Goal: Task Accomplishment & Management: Manage account settings

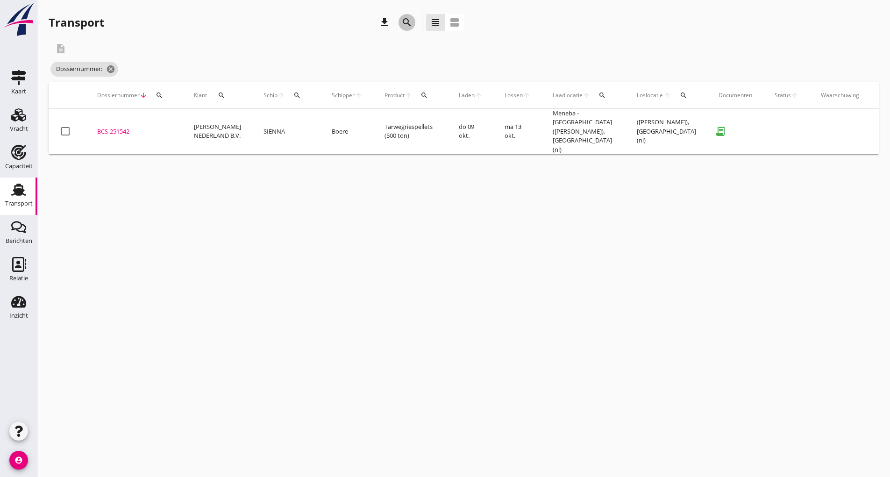
click at [403, 19] on icon "search" at bounding box center [406, 22] width 11 height 11
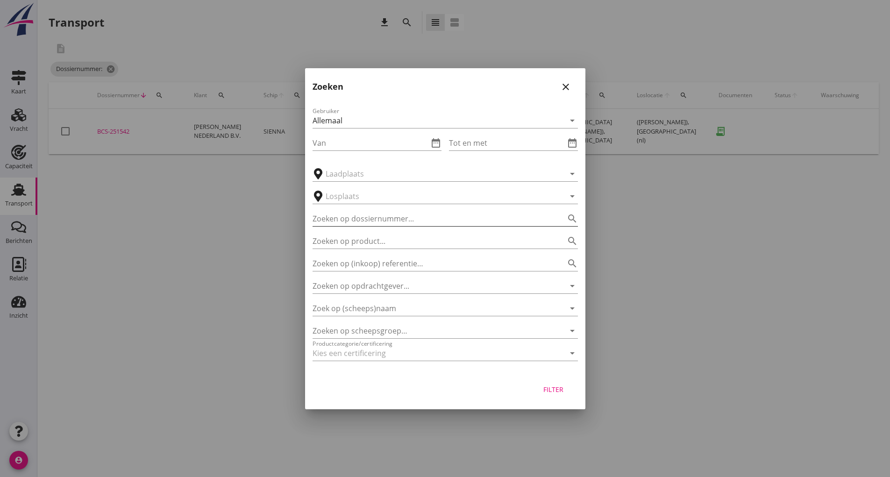
click at [332, 215] on input "Zoeken op dossiernummer..." at bounding box center [432, 218] width 239 height 15
type input "251471"
click at [550, 387] on div "Filter" at bounding box center [554, 390] width 26 height 10
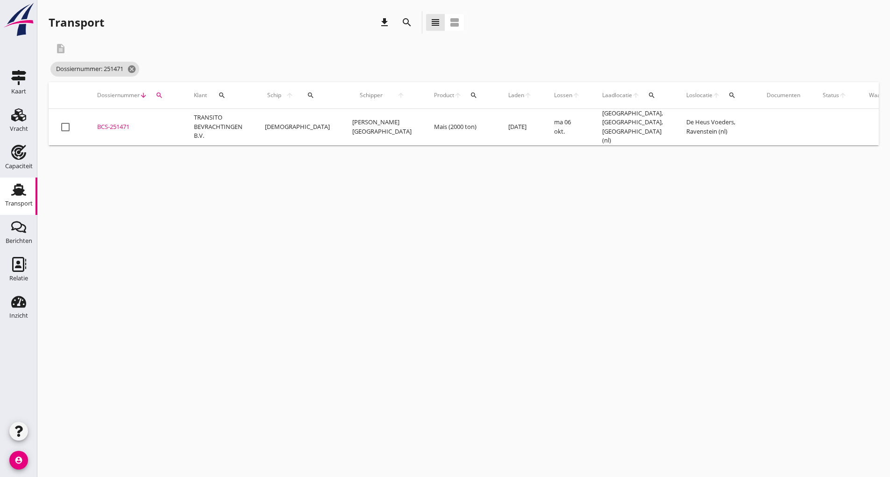
click at [113, 127] on div "BCS-251471" at bounding box center [134, 126] width 74 height 9
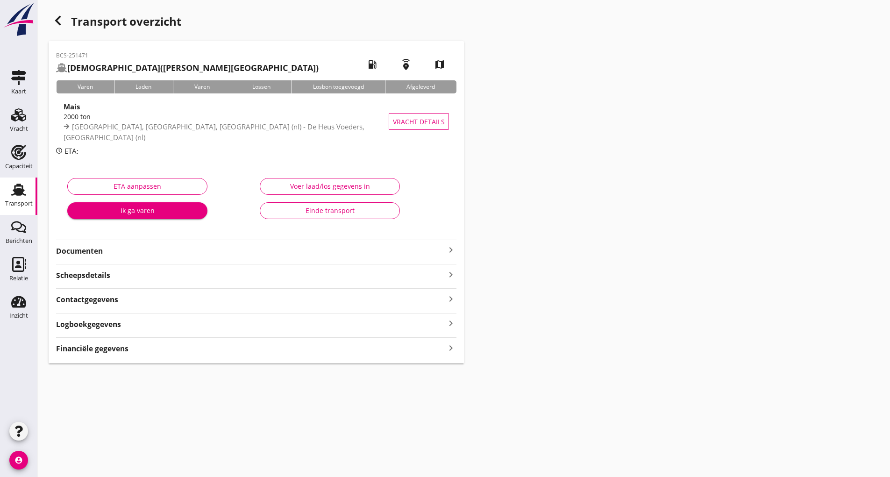
drag, startPoint x: 92, startPoint y: 252, endPoint x: 95, endPoint y: 256, distance: 5.6
click at [92, 251] on strong "Documenten" at bounding box center [250, 251] width 389 height 11
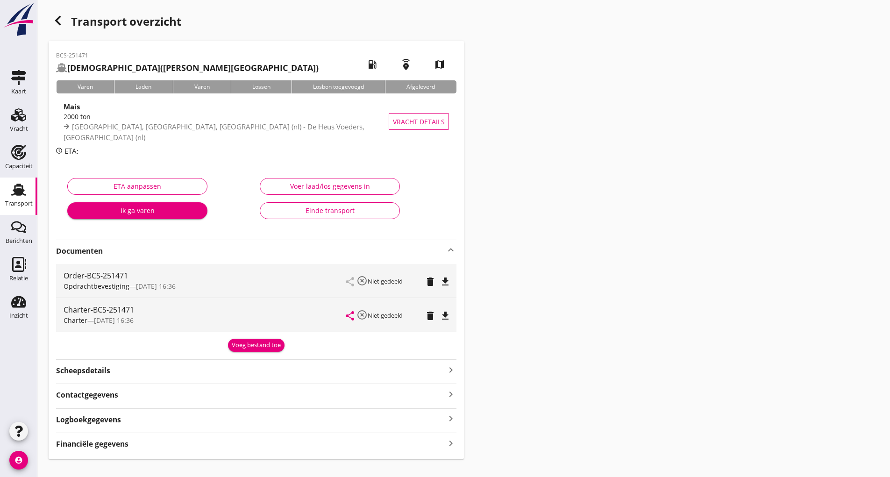
click at [244, 337] on div "Voeg bestand toe" at bounding box center [256, 344] width 401 height 16
click at [237, 347] on div "Voeg bestand toe" at bounding box center [256, 345] width 49 height 9
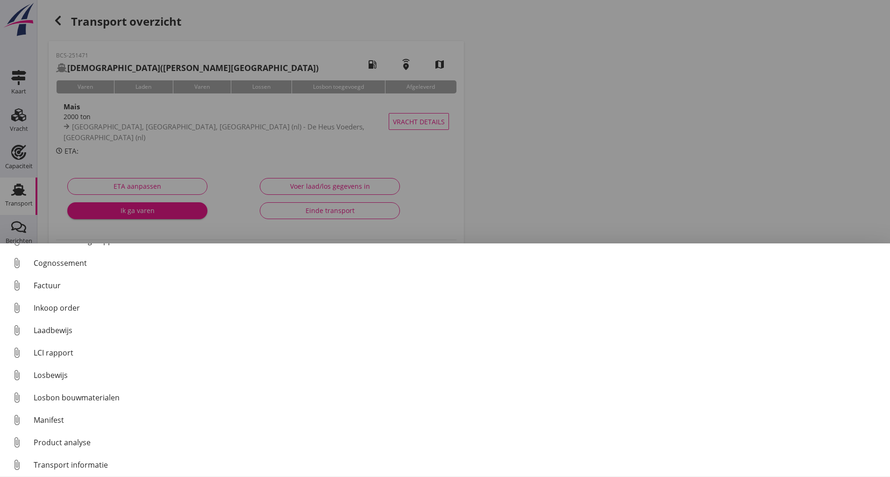
scroll to position [65, 0]
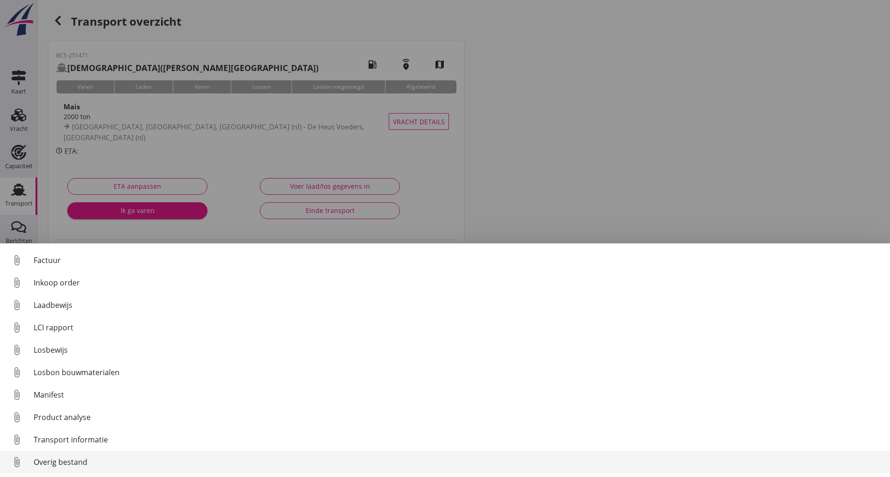
click at [79, 464] on div "Overig bestand" at bounding box center [458, 462] width 849 height 11
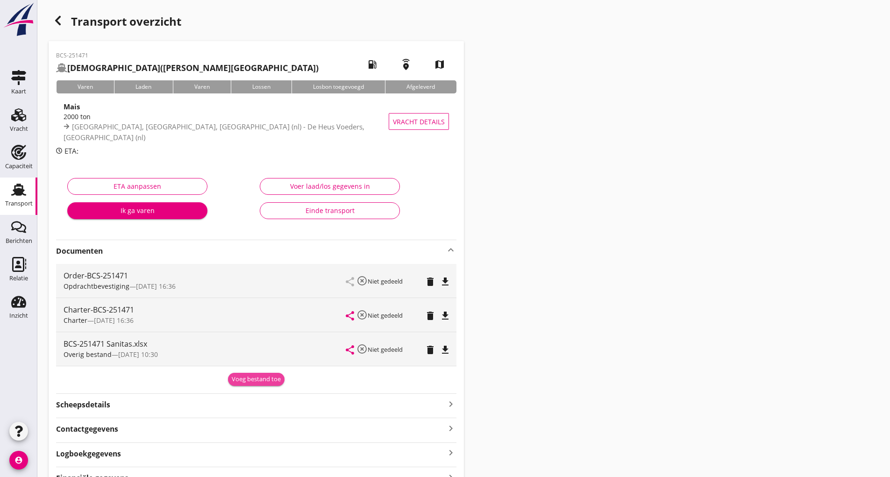
click at [258, 380] on div "Voeg bestand toe" at bounding box center [256, 379] width 49 height 9
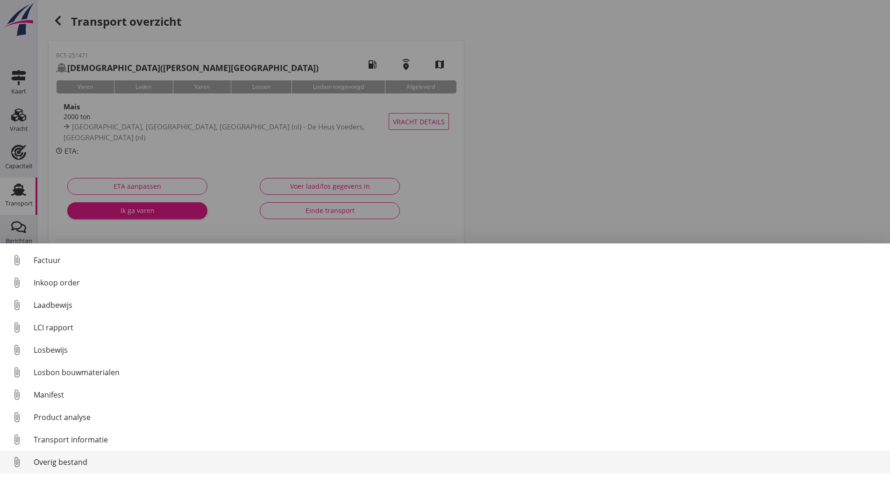
click at [73, 465] on div "Overig bestand" at bounding box center [458, 462] width 849 height 11
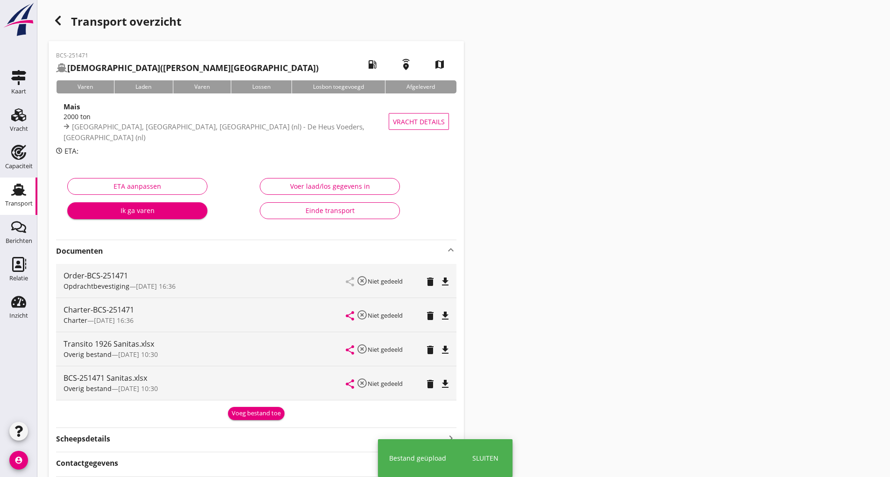
click at [246, 415] on div "Voeg bestand toe" at bounding box center [256, 413] width 49 height 9
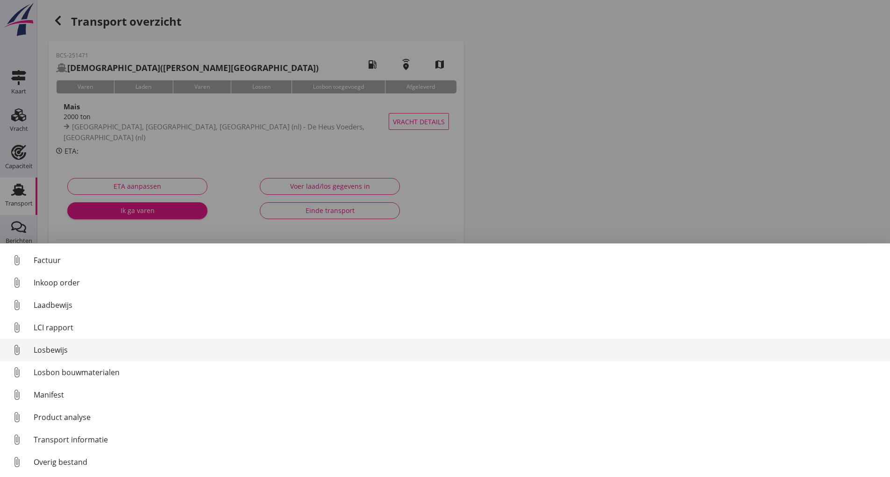
click at [51, 351] on div "Losbewijs" at bounding box center [458, 349] width 849 height 11
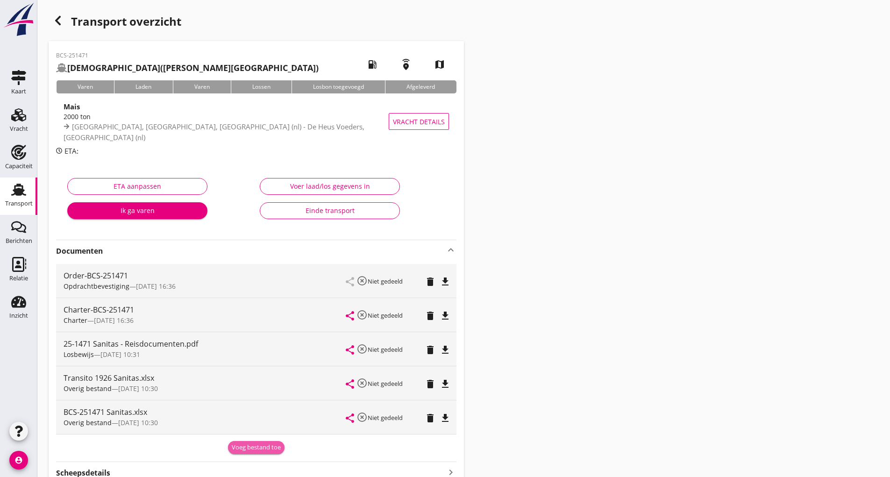
click at [256, 451] on div "Voeg bestand toe" at bounding box center [256, 447] width 49 height 9
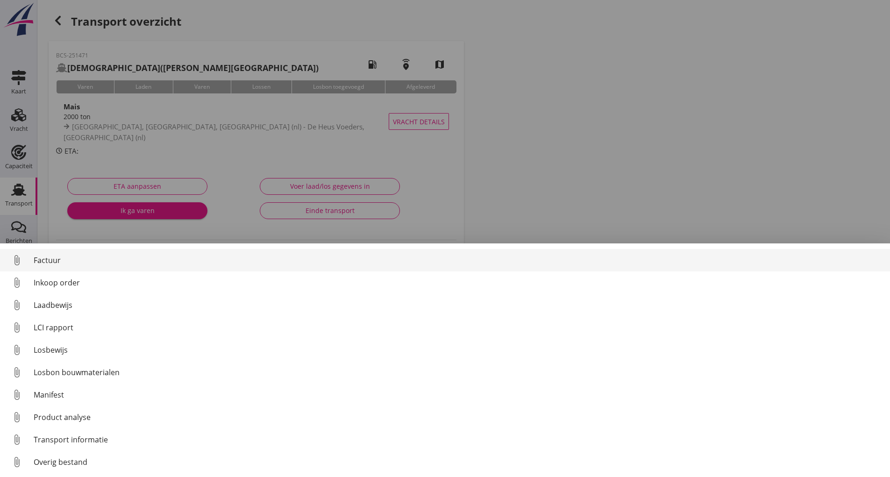
click at [53, 260] on div "Factuur" at bounding box center [458, 260] width 849 height 11
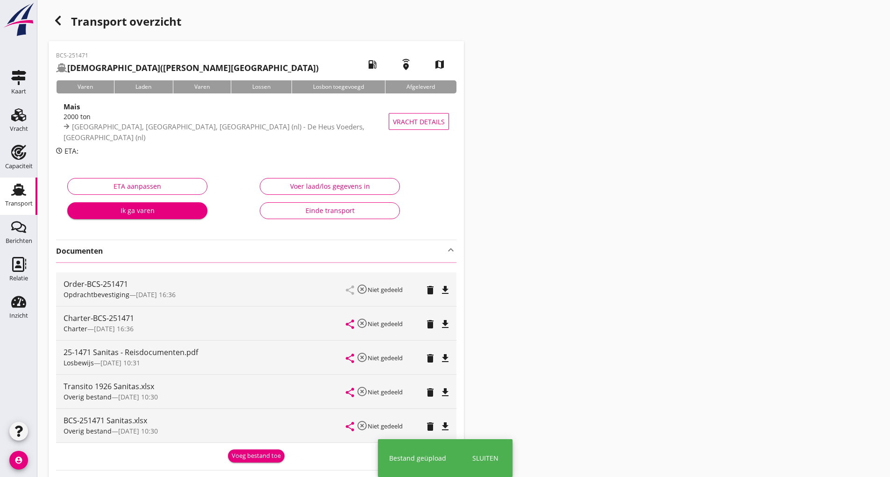
scroll to position [93, 0]
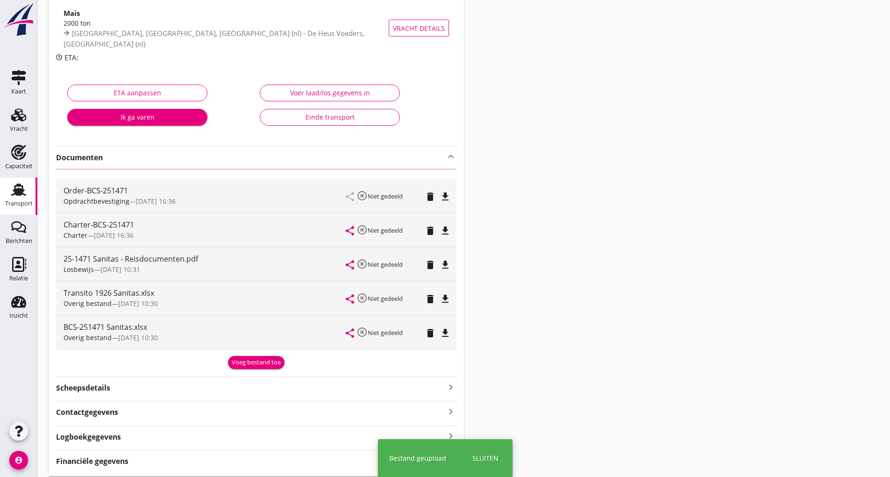
drag, startPoint x: 243, startPoint y: 364, endPoint x: 222, endPoint y: 361, distance: 20.7
click at [243, 343] on div "Overig bestand — [DATE] 10:30" at bounding box center [205, 338] width 283 height 10
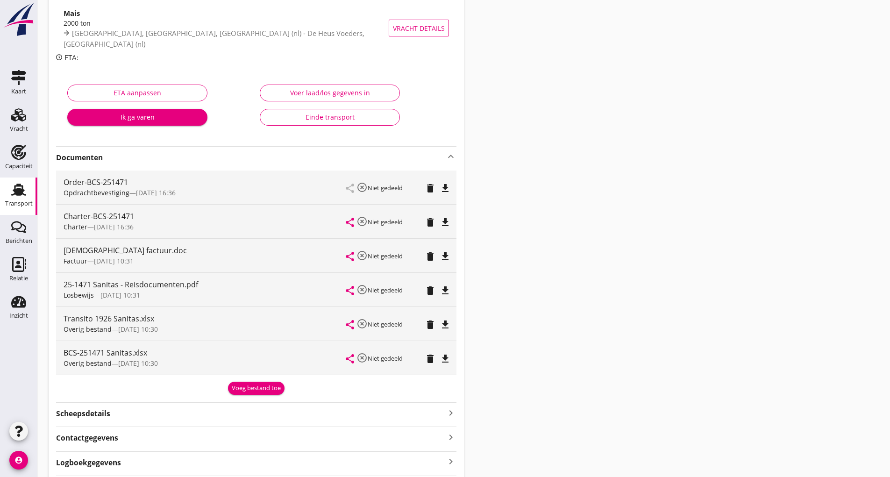
click at [243, 393] on button "Voeg bestand toe" at bounding box center [256, 388] width 57 height 13
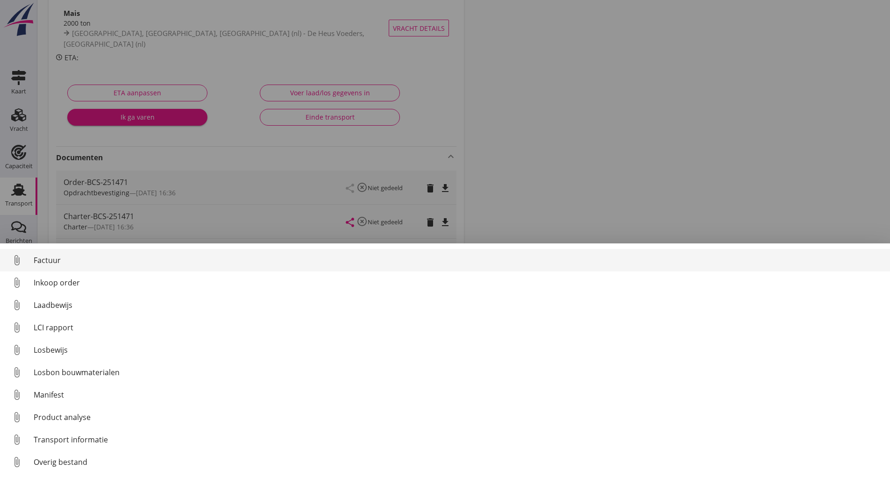
click at [57, 257] on div "Factuur" at bounding box center [458, 260] width 849 height 11
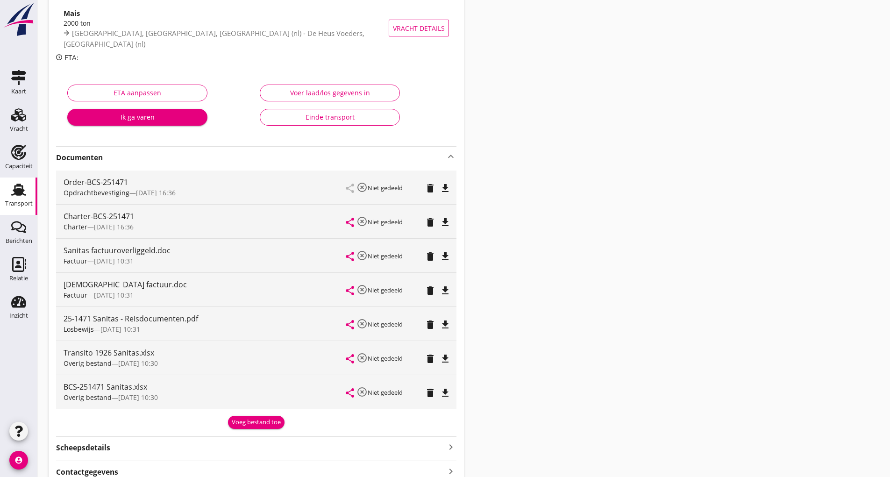
click at [253, 422] on div "Voeg bestand toe" at bounding box center [256, 422] width 49 height 9
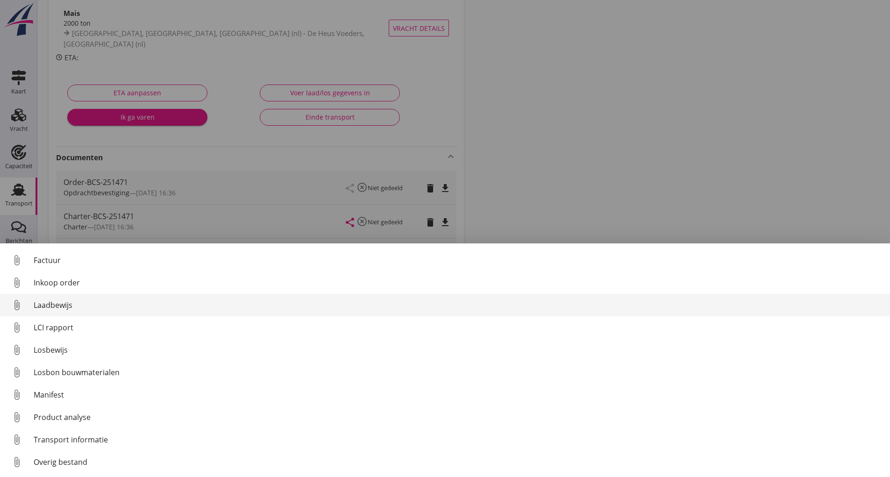
click at [53, 306] on div "Laadbewijs" at bounding box center [458, 305] width 849 height 11
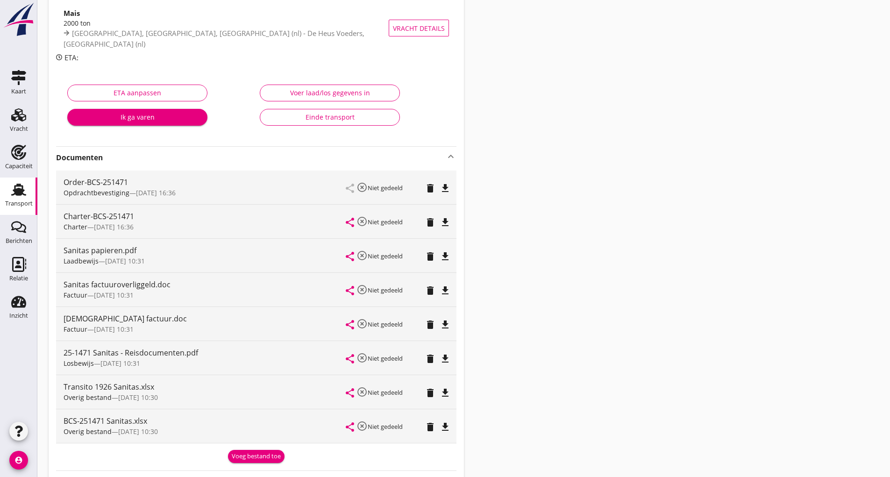
scroll to position [0, 0]
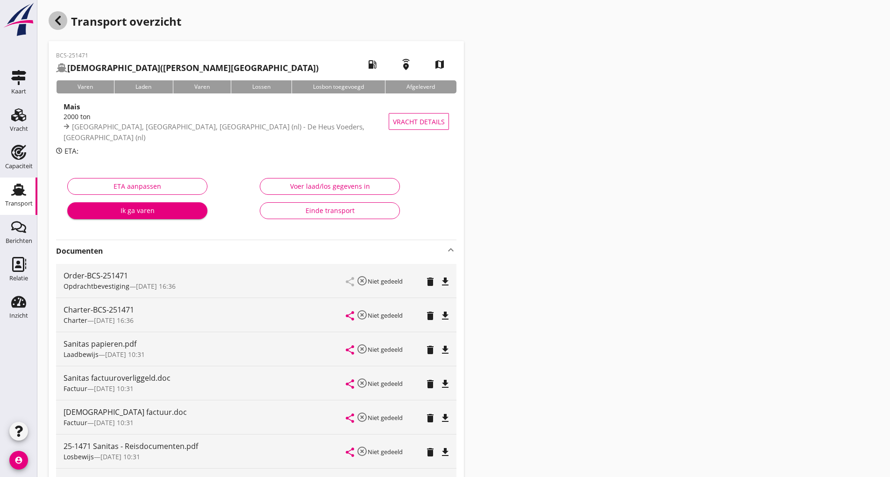
click at [63, 20] on icon "button" at bounding box center [57, 20] width 11 height 11
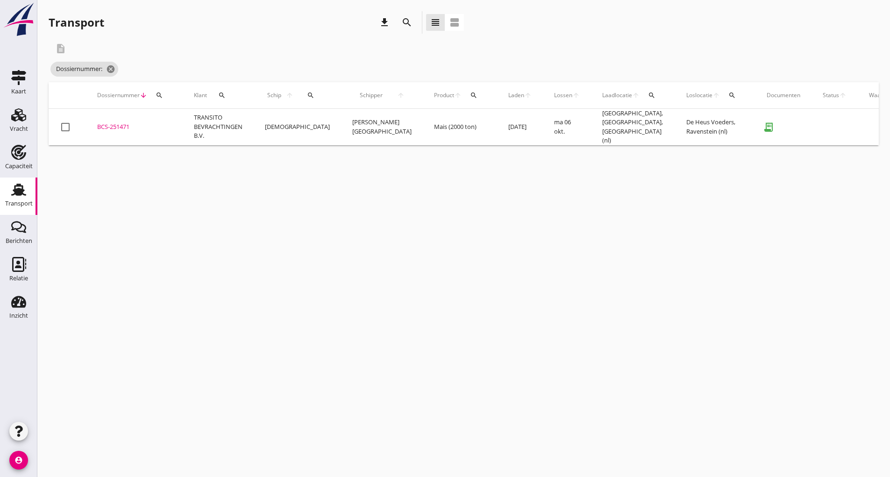
click at [409, 22] on icon "search" at bounding box center [406, 22] width 11 height 11
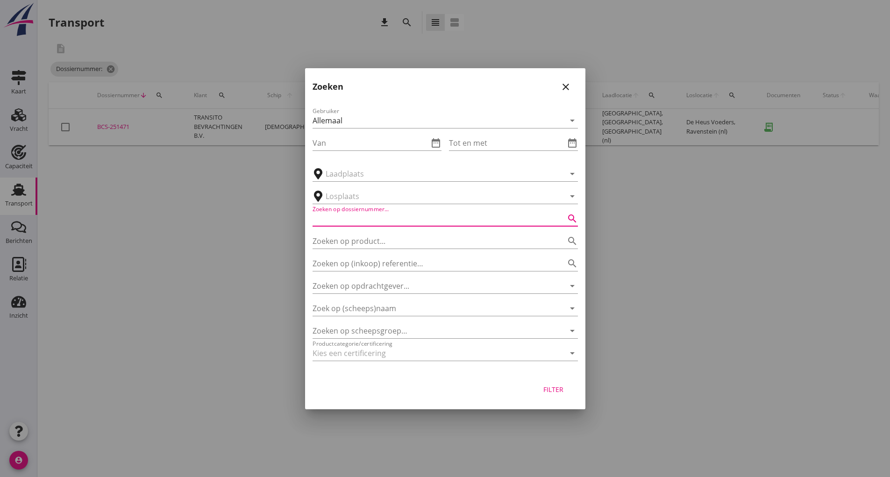
click at [340, 214] on input "Zoeken op dossiernummer..." at bounding box center [432, 218] width 239 height 15
type input "251483"
click at [554, 392] on div "Filter" at bounding box center [554, 390] width 26 height 10
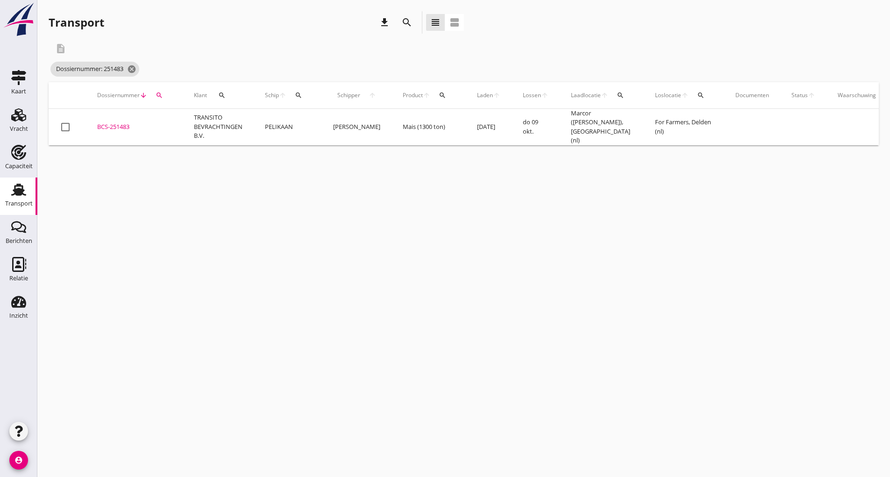
click at [121, 125] on div "BCS-251483" at bounding box center [134, 126] width 74 height 9
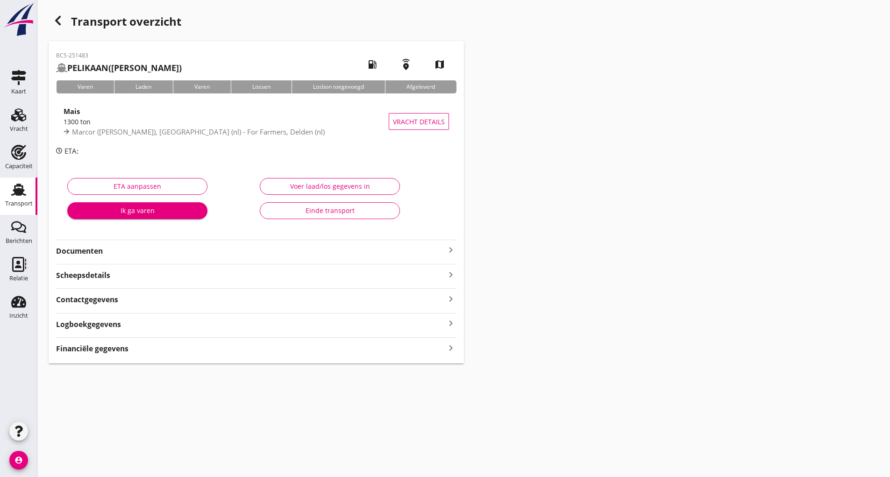
drag, startPoint x: 100, startPoint y: 253, endPoint x: 105, endPoint y: 252, distance: 5.2
click at [100, 253] on strong "Documenten" at bounding box center [250, 251] width 389 height 11
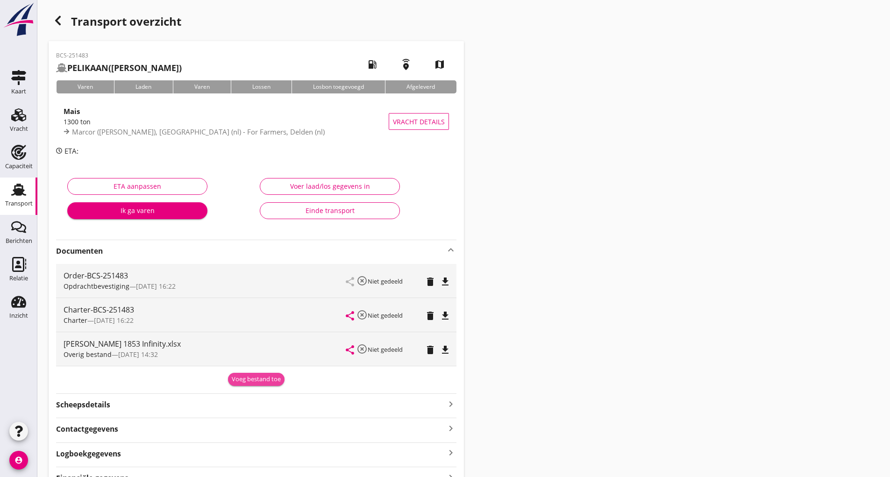
click at [266, 383] on div "Voeg bestand toe" at bounding box center [256, 379] width 49 height 9
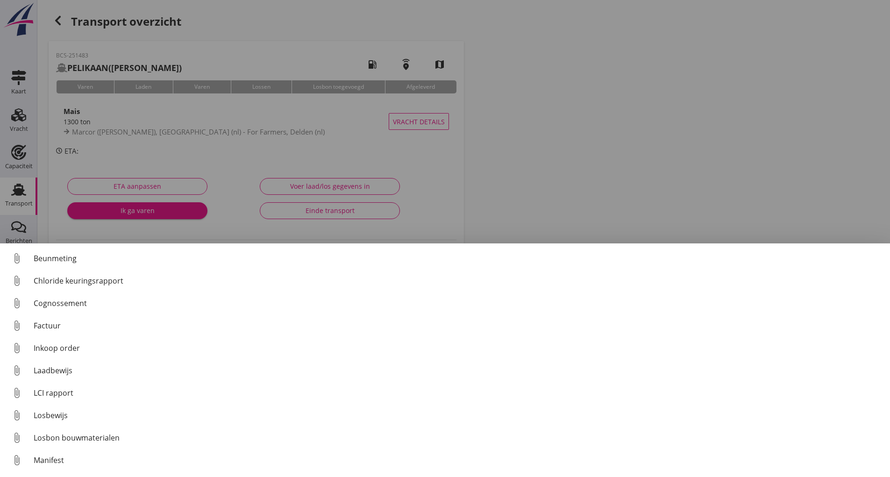
scroll to position [65, 0]
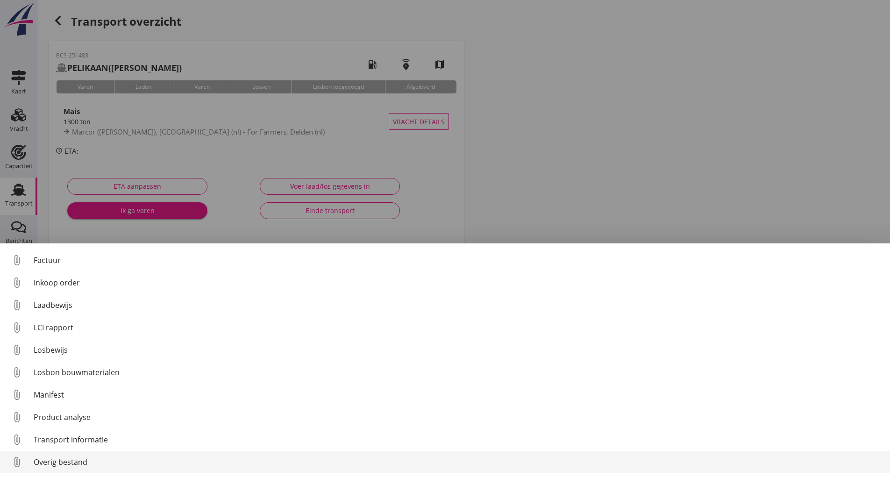
click at [90, 460] on div "Overig bestand" at bounding box center [458, 462] width 849 height 11
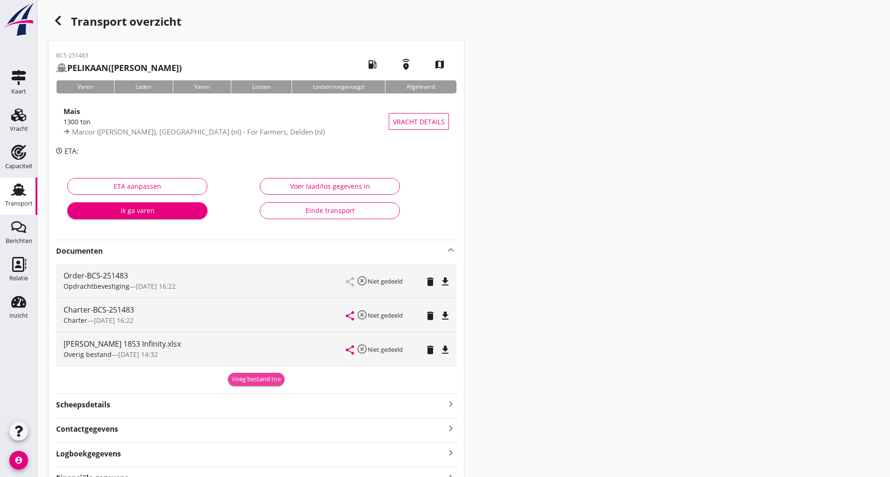
click at [250, 381] on div "Voeg bestand toe" at bounding box center [256, 379] width 49 height 9
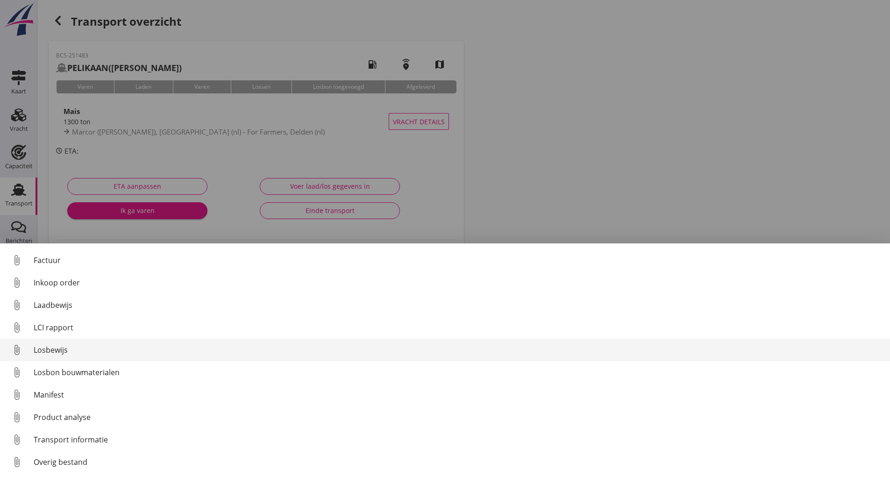
click at [48, 349] on div "Losbewijs" at bounding box center [458, 349] width 849 height 11
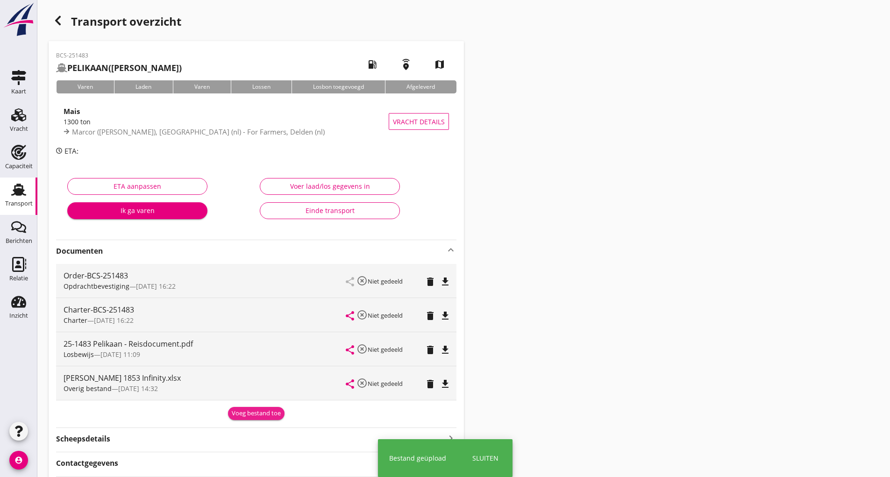
drag, startPoint x: 246, startPoint y: 412, endPoint x: 235, endPoint y: 403, distance: 14.3
click at [239, 405] on div "Voeg bestand toe" at bounding box center [256, 412] width 401 height 16
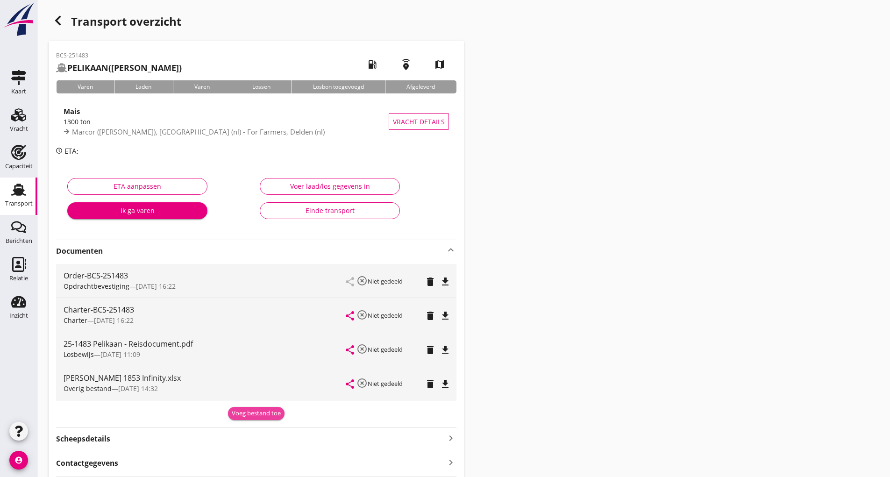
click at [267, 415] on div "Voeg bestand toe" at bounding box center [256, 413] width 49 height 9
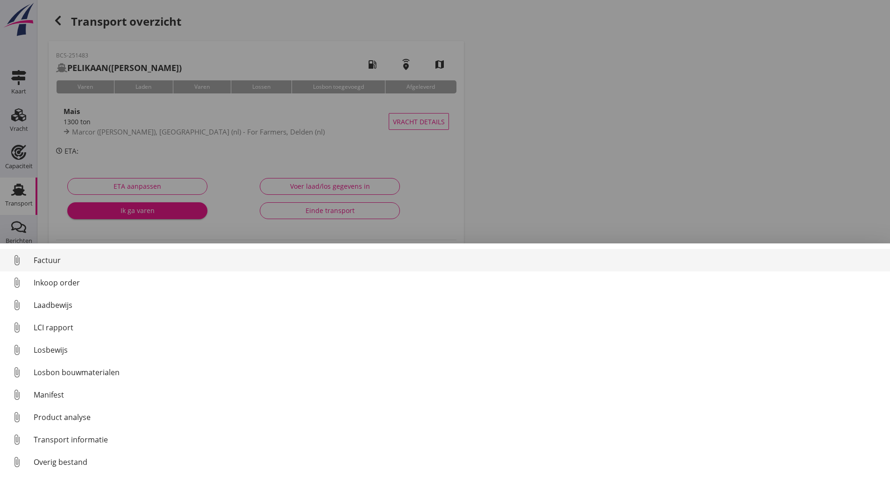
click at [44, 262] on div "Factuur" at bounding box center [458, 260] width 849 height 11
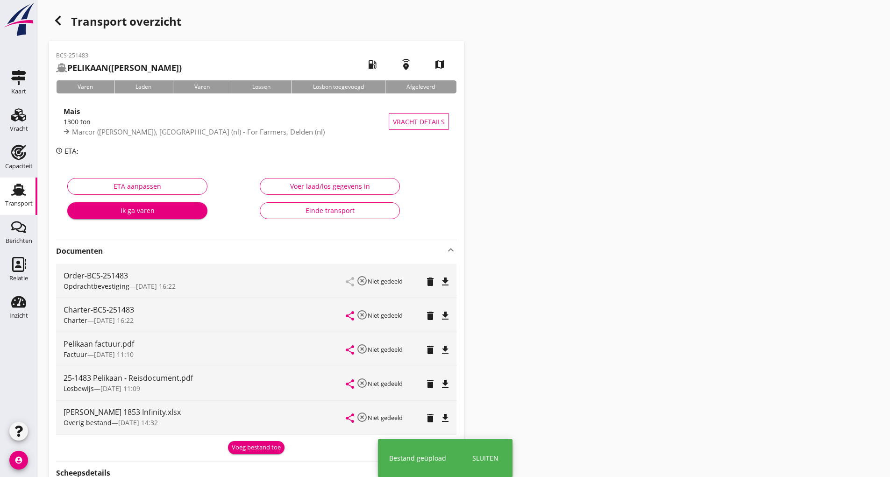
click at [244, 445] on div "Voeg bestand toe" at bounding box center [256, 447] width 49 height 9
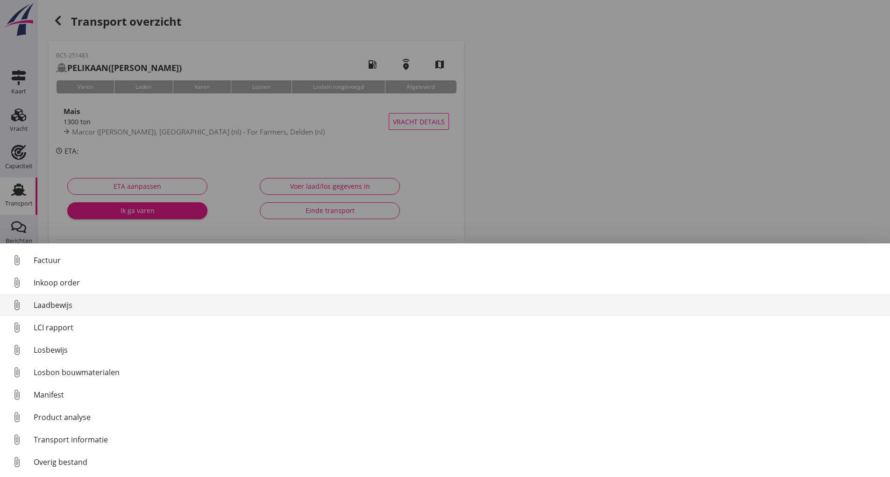
click at [70, 308] on div "Laadbewijs" at bounding box center [458, 305] width 849 height 11
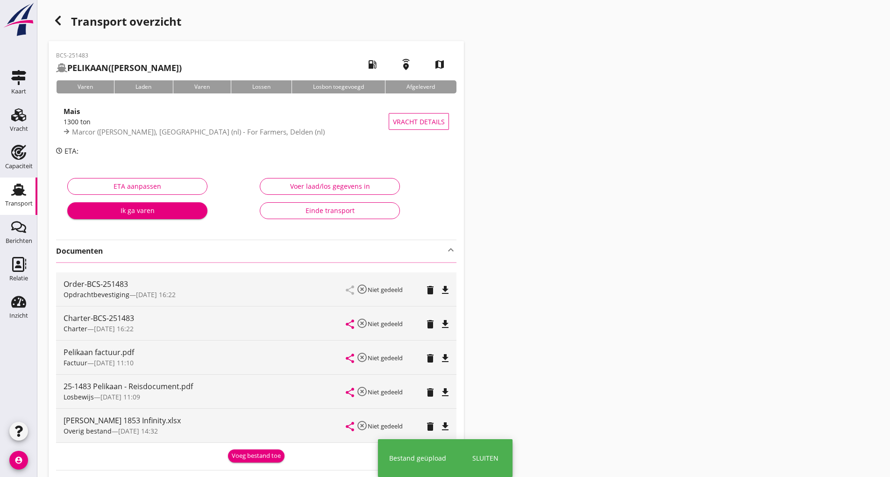
scroll to position [126, 0]
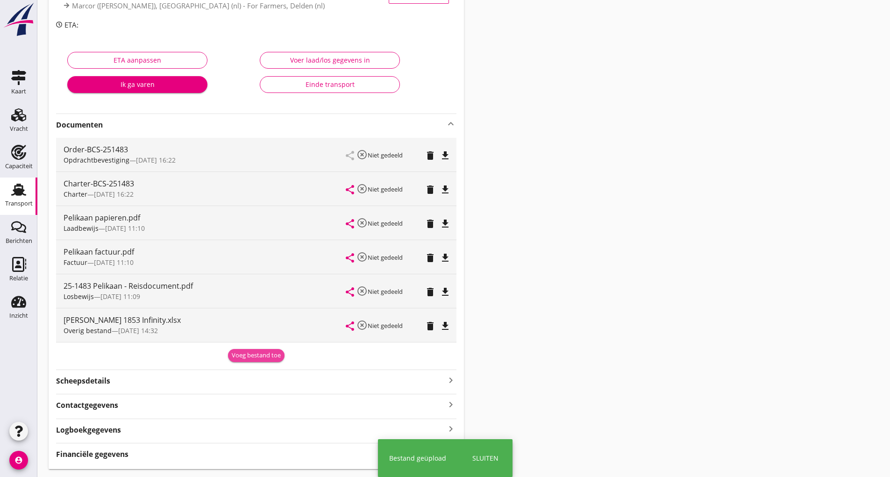
click at [243, 358] on div "Voeg bestand toe" at bounding box center [256, 355] width 49 height 9
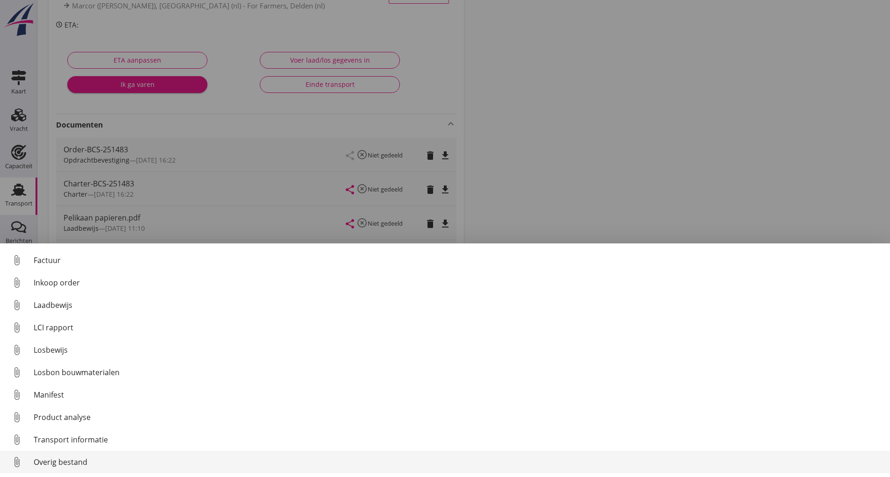
click at [87, 462] on div "Overig bestand" at bounding box center [458, 462] width 849 height 11
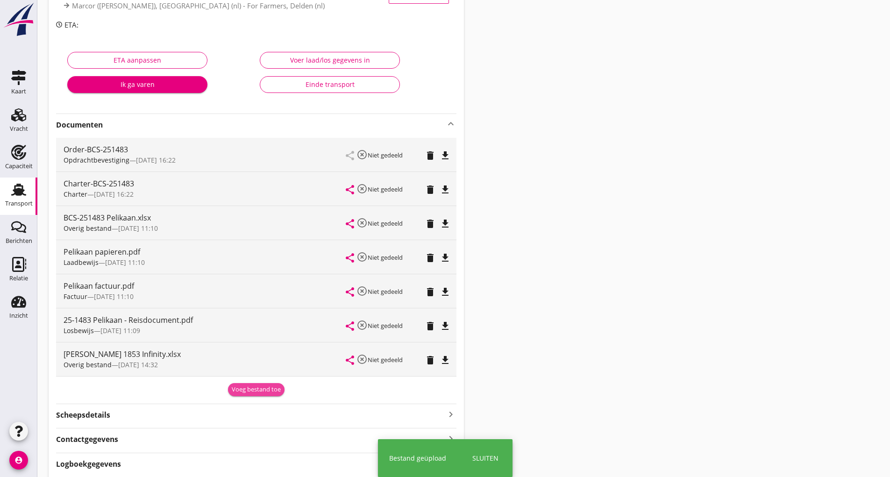
click at [237, 389] on div "Voeg bestand toe" at bounding box center [256, 389] width 49 height 9
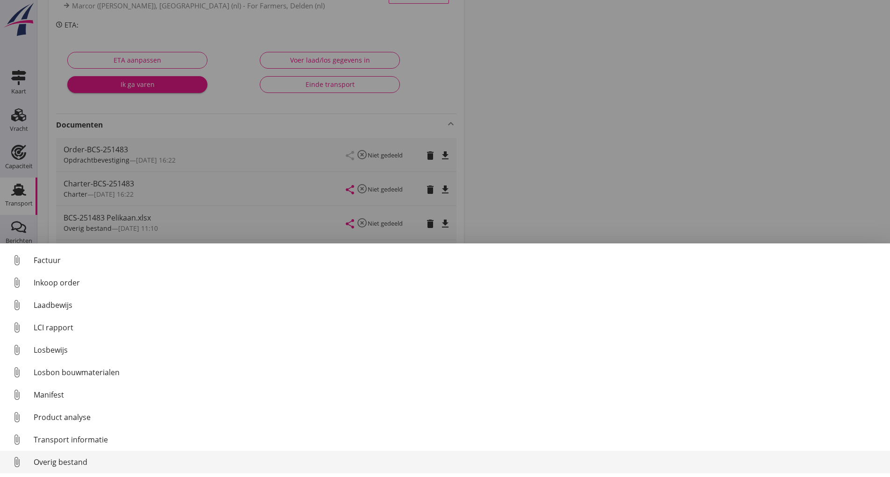
click at [88, 461] on div "Overig bestand" at bounding box center [458, 462] width 849 height 11
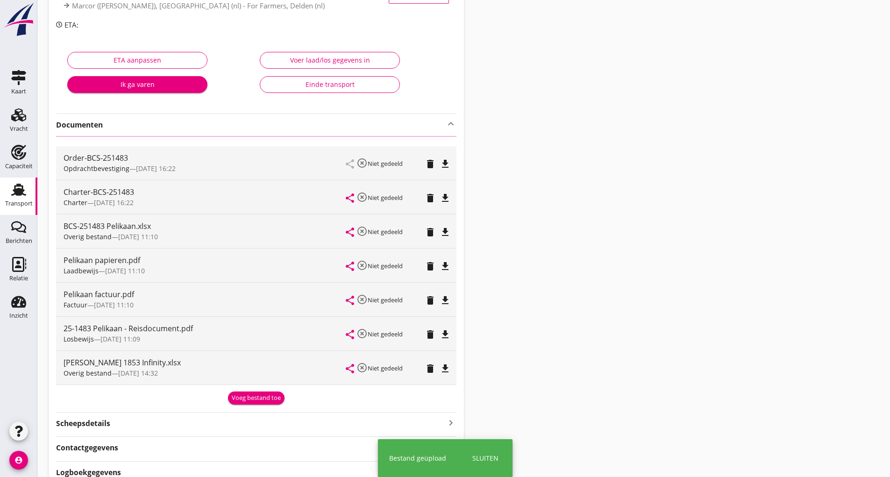
scroll to position [0, 0]
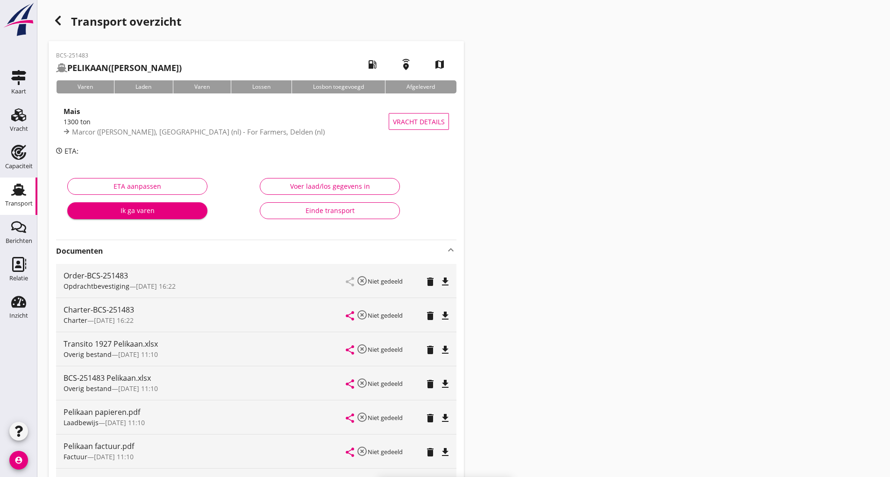
click at [61, 20] on icon "button" at bounding box center [57, 20] width 11 height 11
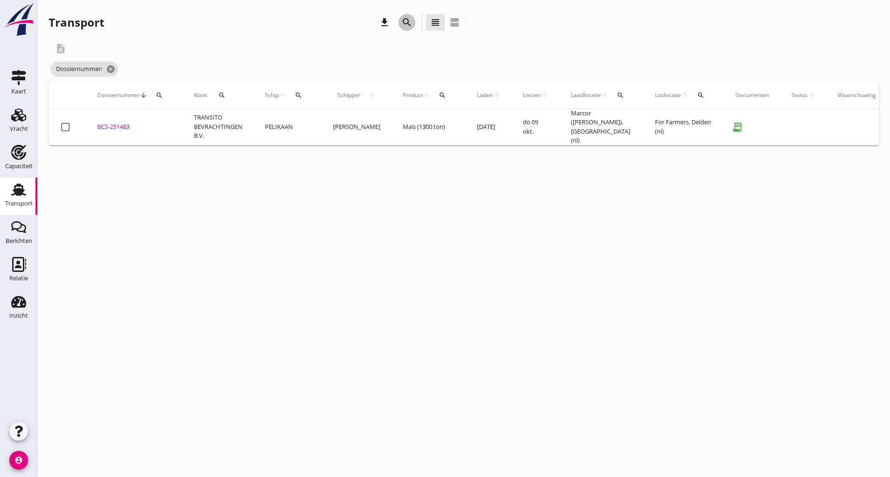
click at [408, 22] on icon "search" at bounding box center [406, 22] width 11 height 11
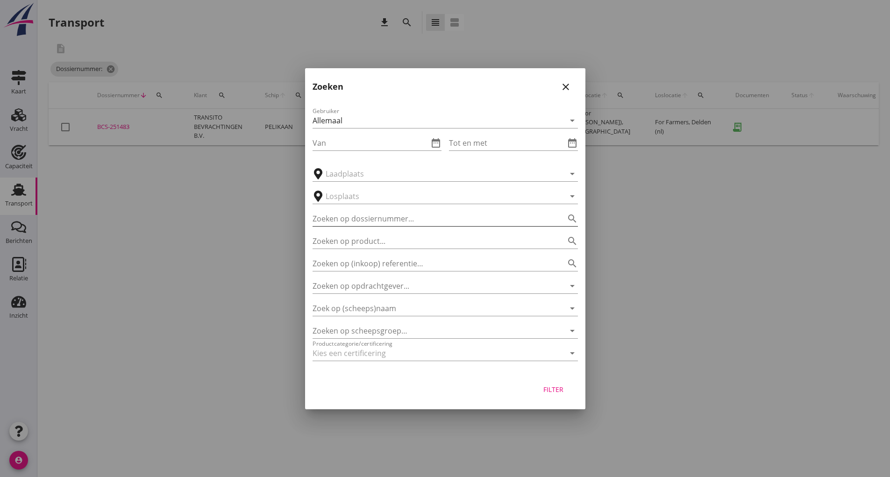
click at [374, 215] on input "Zoeken op dossiernummer..." at bounding box center [432, 218] width 239 height 15
type input "251521"
click at [546, 393] on div "Filter" at bounding box center [554, 390] width 26 height 10
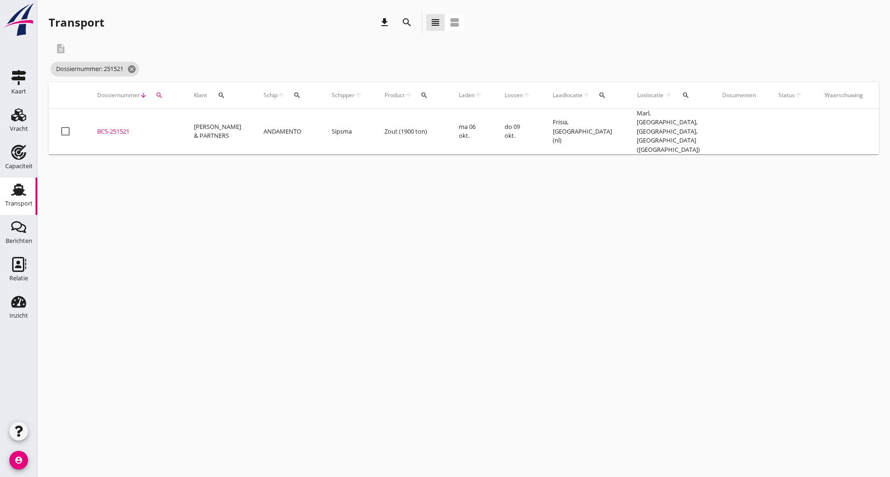
click at [116, 134] on div "BCS-251521" at bounding box center [134, 131] width 74 height 9
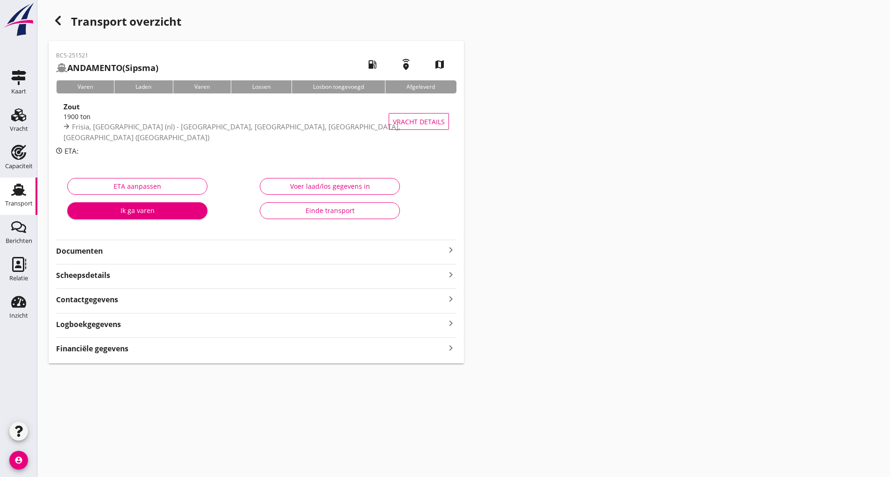
drag, startPoint x: 98, startPoint y: 250, endPoint x: 112, endPoint y: 255, distance: 15.2
click at [101, 250] on strong "Documenten" at bounding box center [250, 251] width 389 height 11
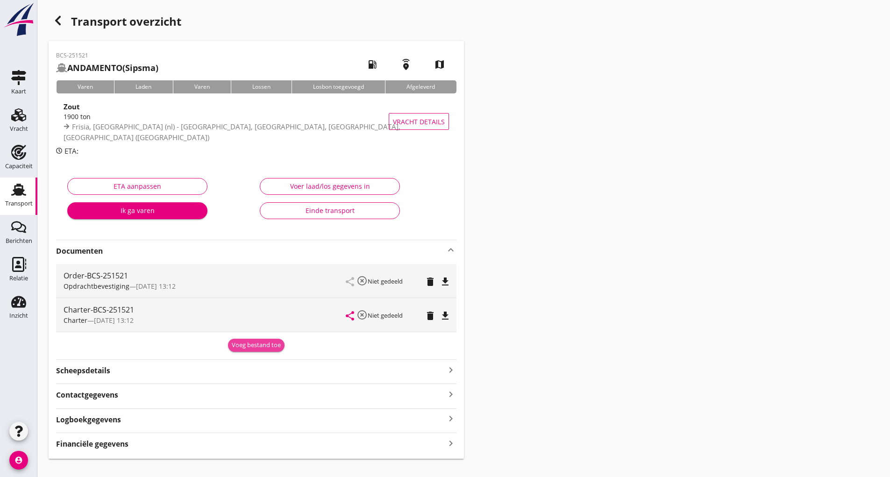
click at [246, 346] on div "Voeg bestand toe" at bounding box center [256, 345] width 49 height 9
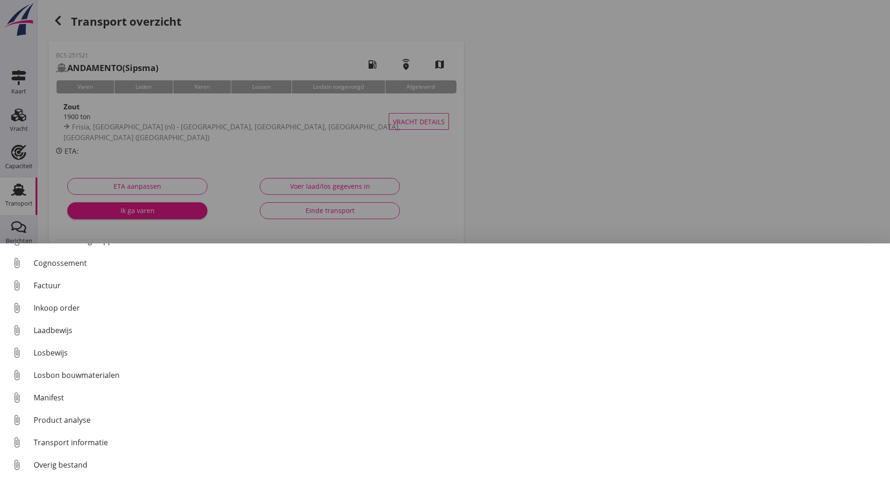
scroll to position [43, 0]
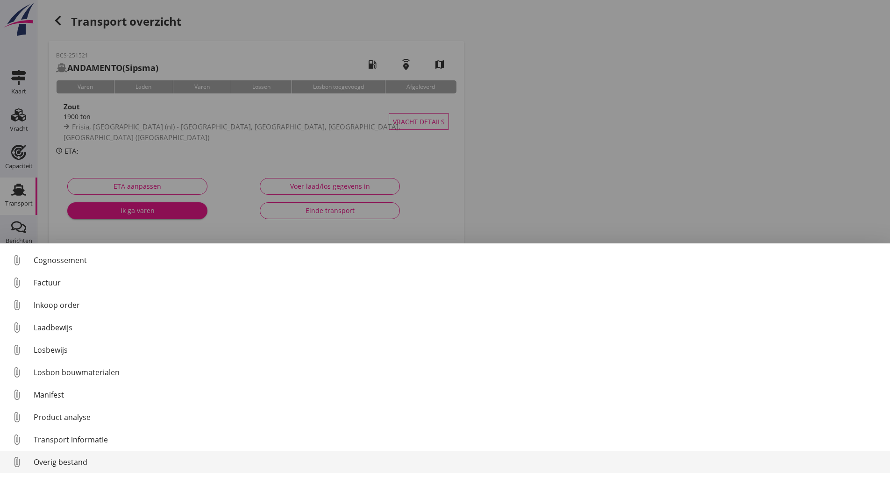
click at [86, 460] on div "Overig bestand" at bounding box center [458, 462] width 849 height 11
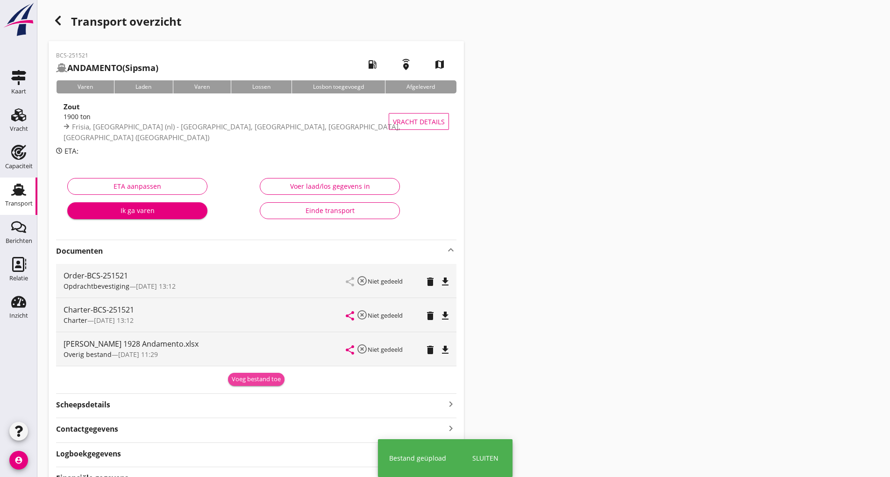
click at [243, 378] on div "Voeg bestand toe" at bounding box center [256, 379] width 49 height 9
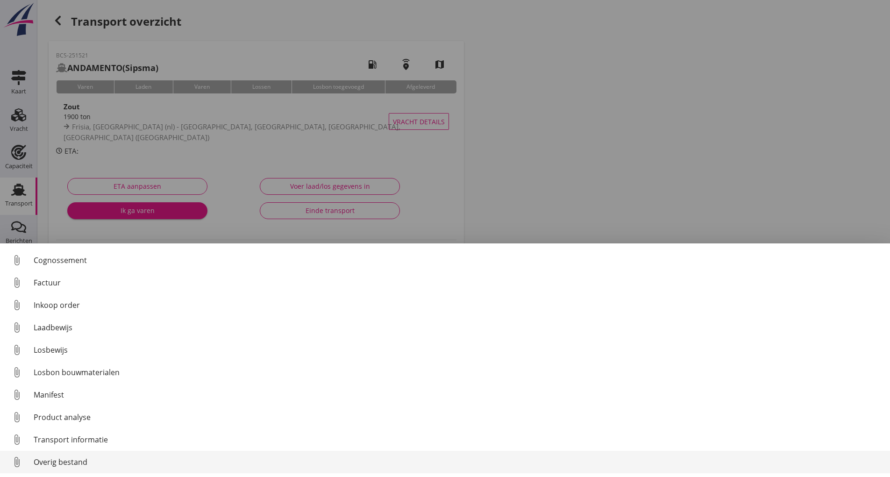
click at [77, 460] on div "Overig bestand" at bounding box center [458, 462] width 849 height 11
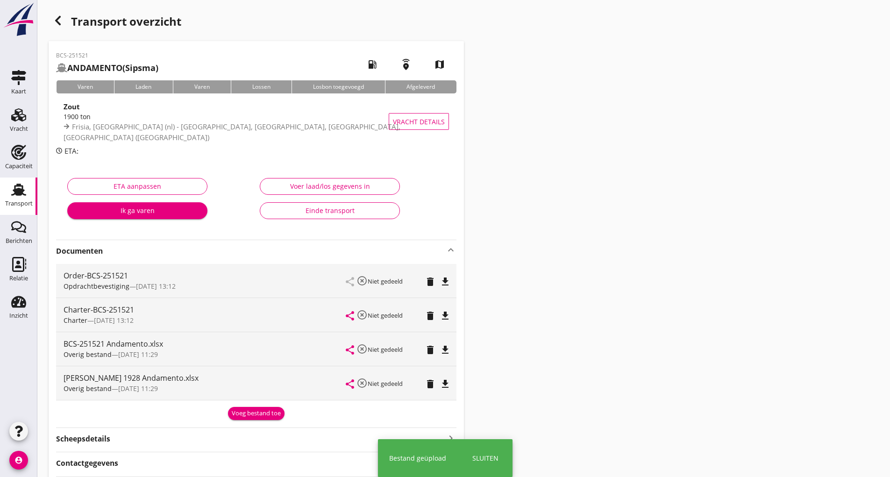
click at [239, 414] on div "Voeg bestand toe" at bounding box center [256, 413] width 49 height 9
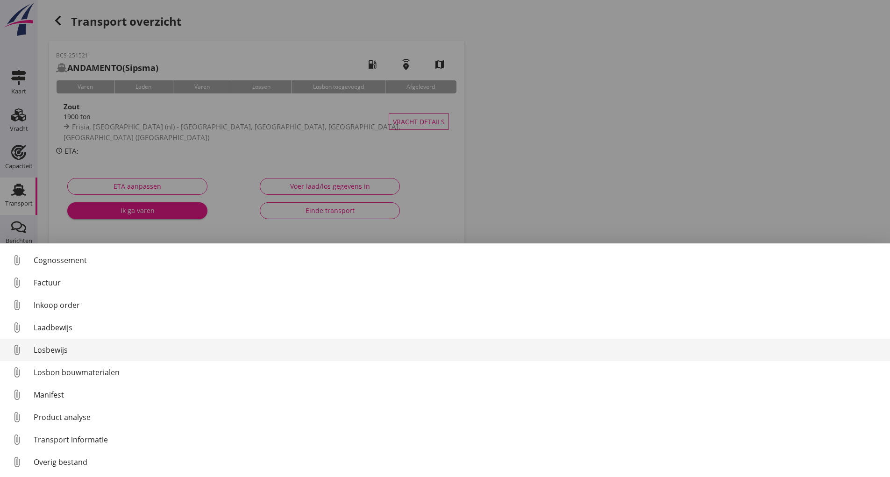
click at [61, 352] on div "Losbewijs" at bounding box center [458, 349] width 849 height 11
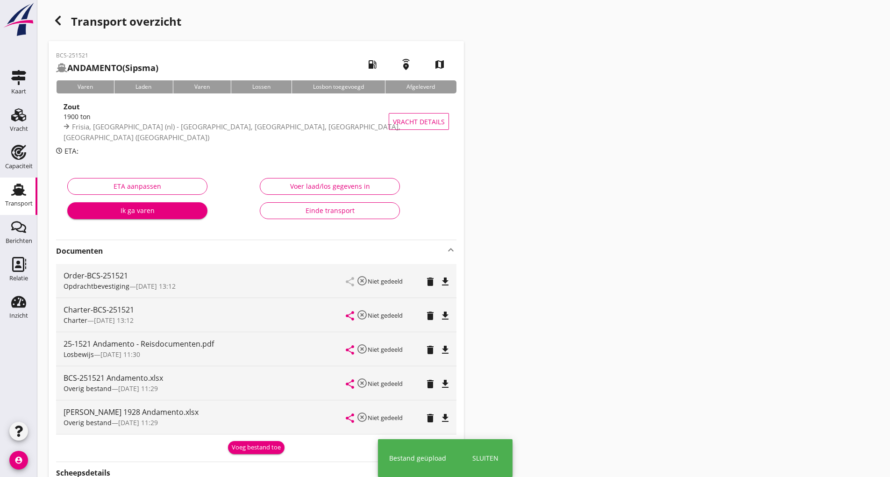
click at [251, 444] on div "Voeg bestand toe" at bounding box center [256, 447] width 49 height 9
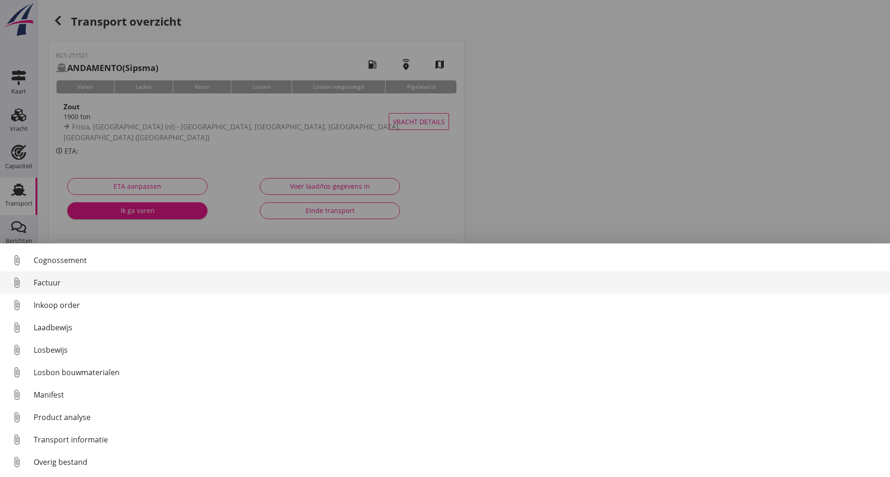
click at [56, 279] on div "Factuur" at bounding box center [458, 282] width 849 height 11
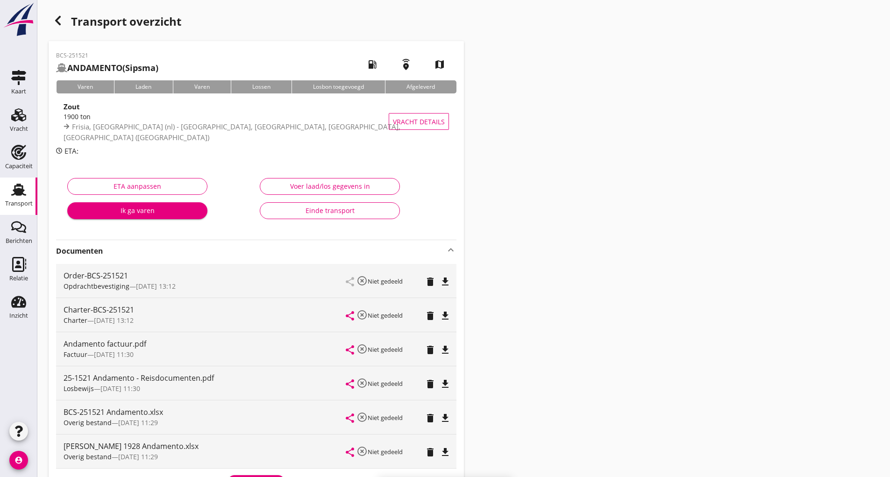
scroll to position [152, 0]
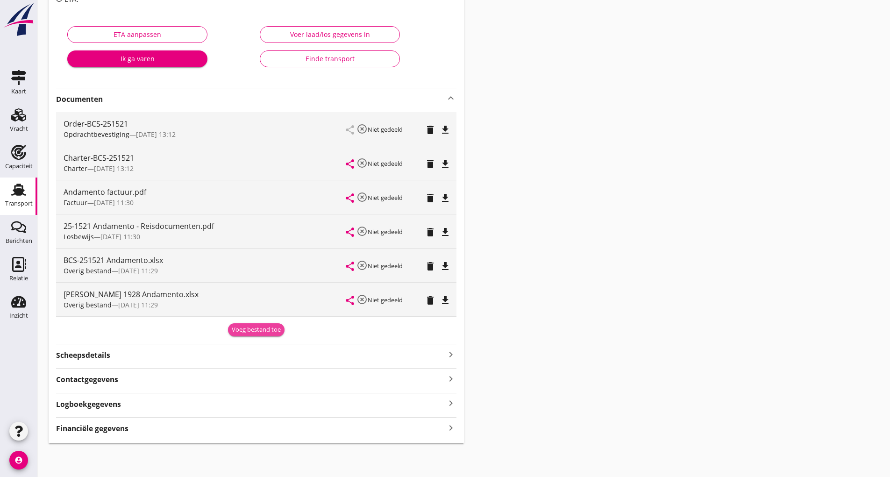
click at [239, 328] on div "Voeg bestand toe" at bounding box center [256, 329] width 49 height 9
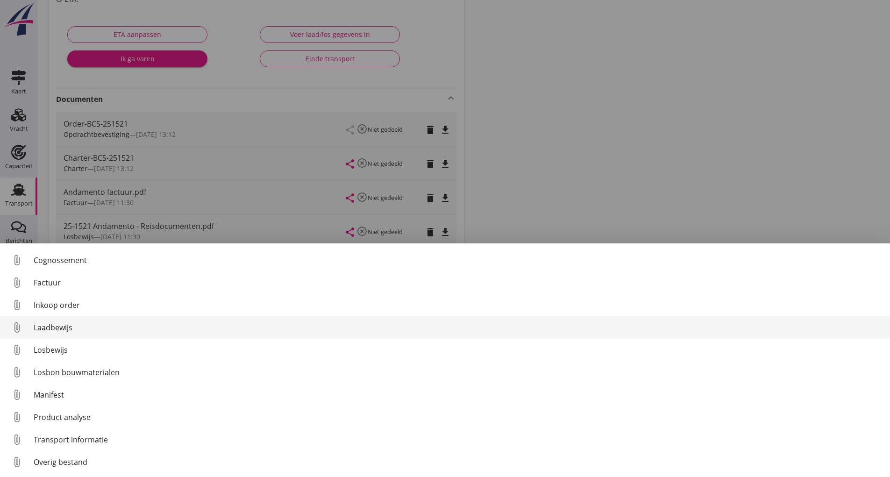
click at [55, 326] on div "Laadbewijs" at bounding box center [458, 327] width 849 height 11
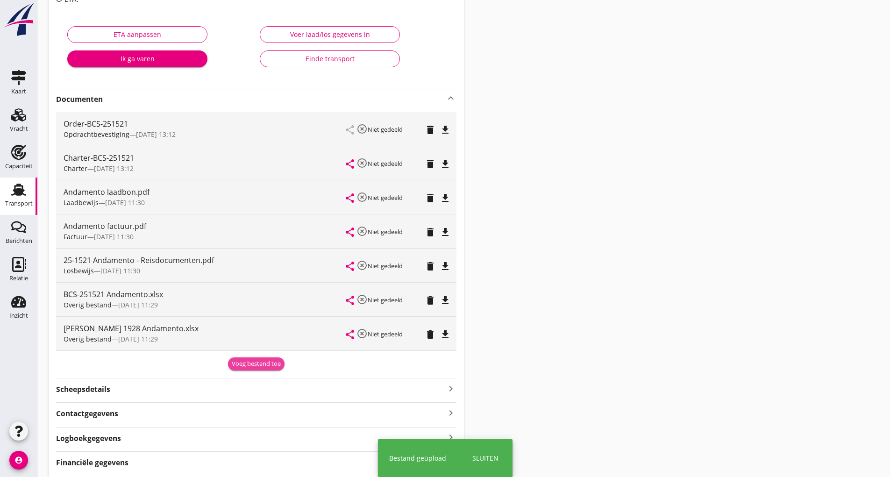
click at [242, 368] on div "Voeg bestand toe" at bounding box center [256, 363] width 49 height 9
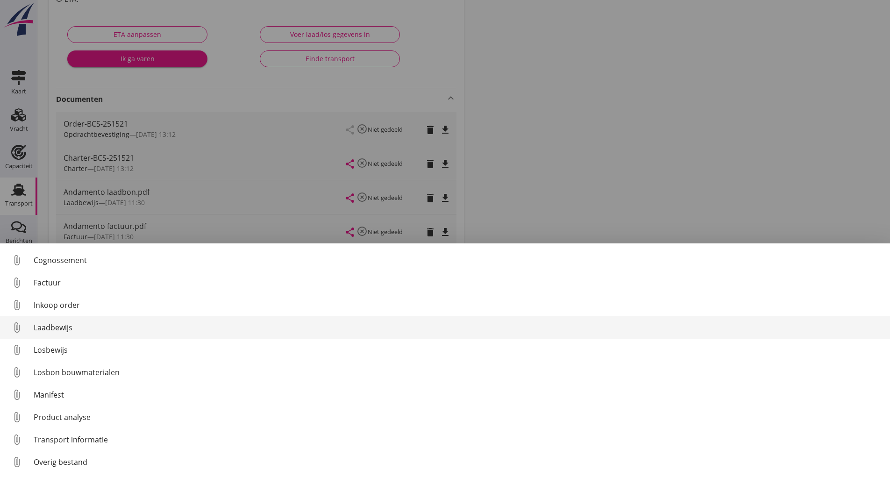
click at [69, 326] on div "Laadbewijs" at bounding box center [458, 327] width 849 height 11
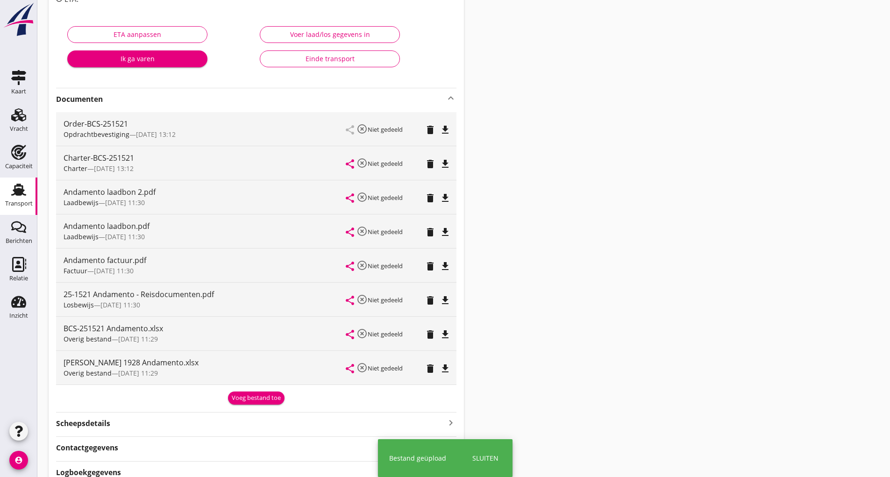
scroll to position [0, 0]
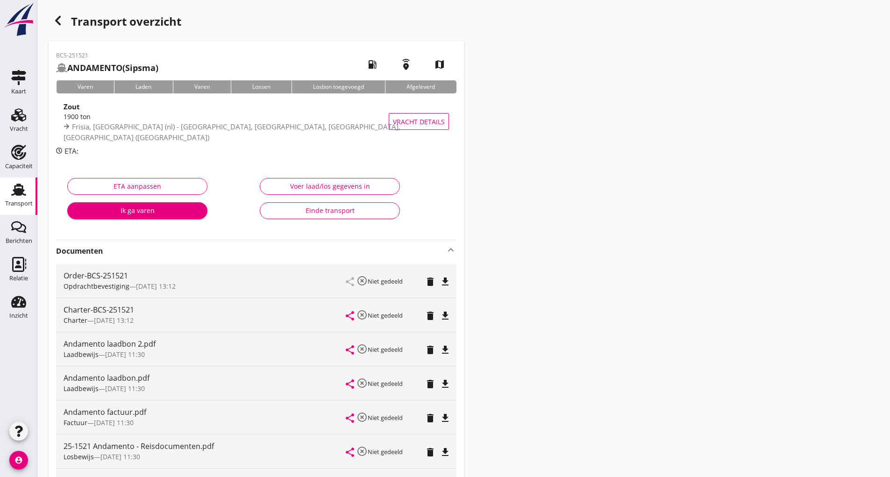
click at [59, 21] on icon "button" at bounding box center [57, 20] width 11 height 11
